Goal: Find contact information: Find contact information

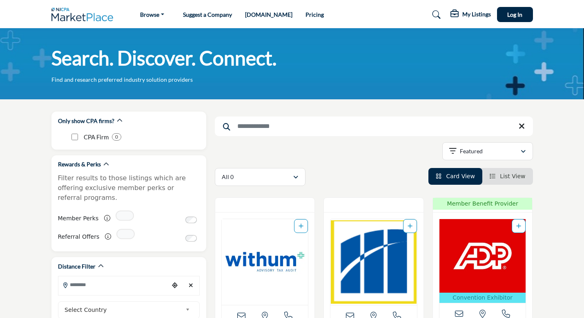
scroll to position [141, 0]
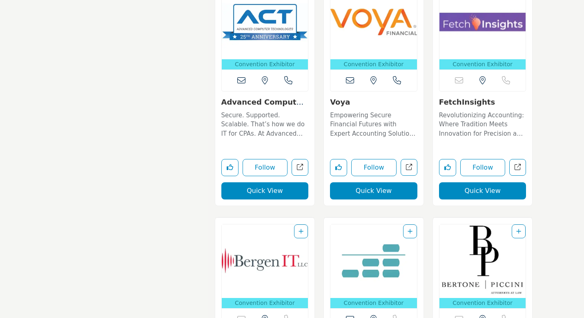
scroll to position [2749, 0]
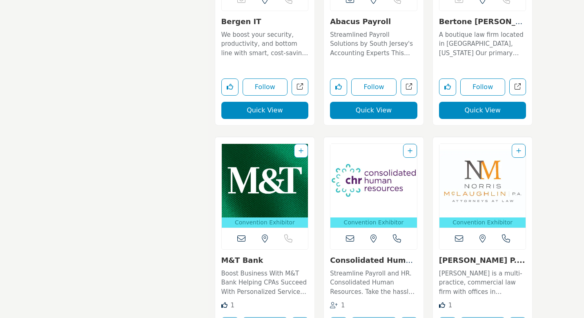
click at [277, 188] on img "Open Listing in new tab" at bounding box center [265, 181] width 87 height 74
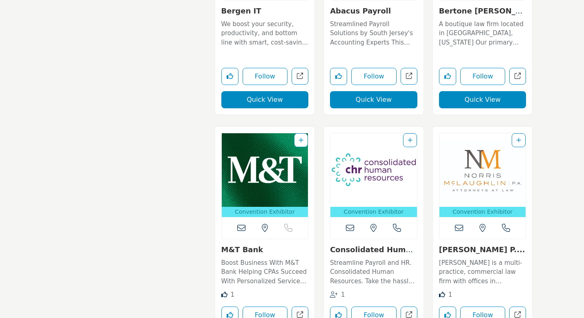
scroll to position [2765, 0]
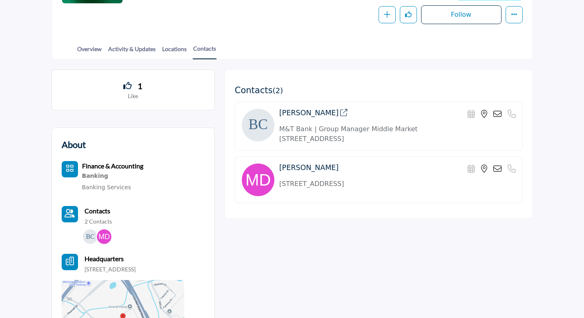
scroll to position [157, 0]
